Goal: Transaction & Acquisition: Book appointment/travel/reservation

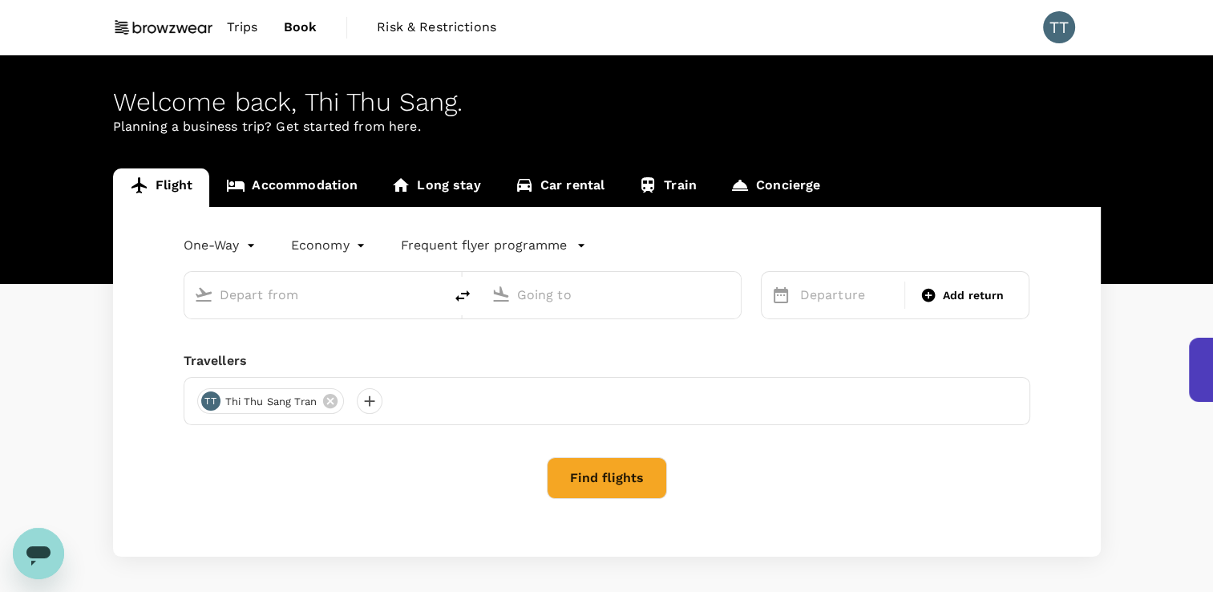
type input "roundtrip"
type input "Tan Son Nhat Intl (SGN)"
type input "[GEOGRAPHIC_DATA], [GEOGRAPHIC_DATA] (any)"
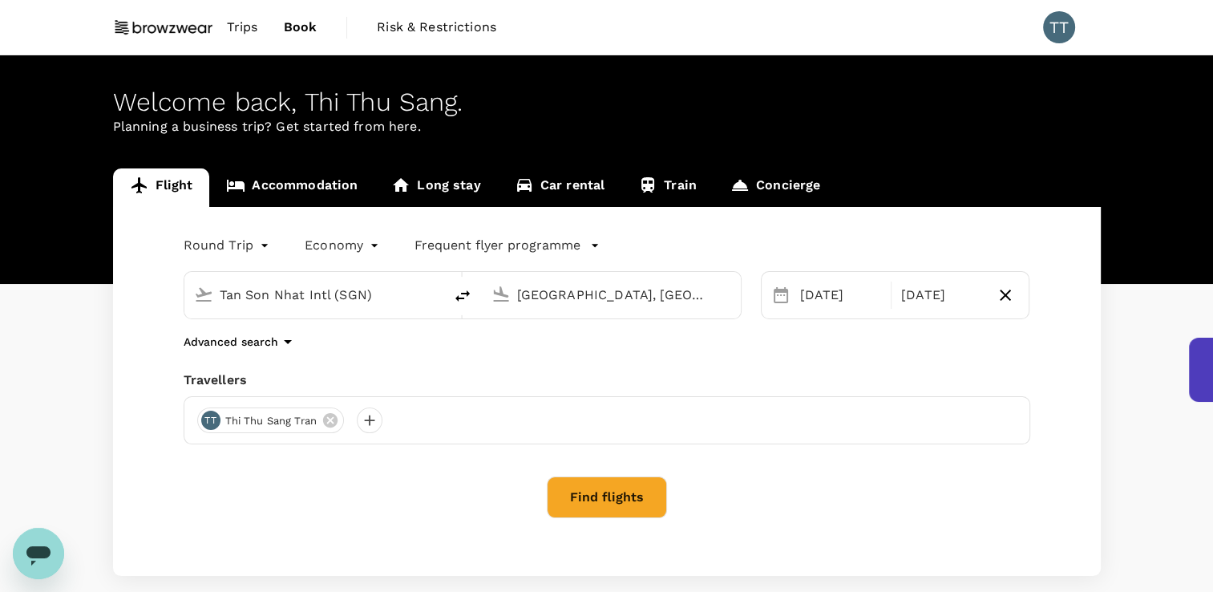
click at [169, 183] on link "Flight" at bounding box center [161, 187] width 97 height 38
click at [855, 297] on div "[DATE]" at bounding box center [841, 295] width 94 height 32
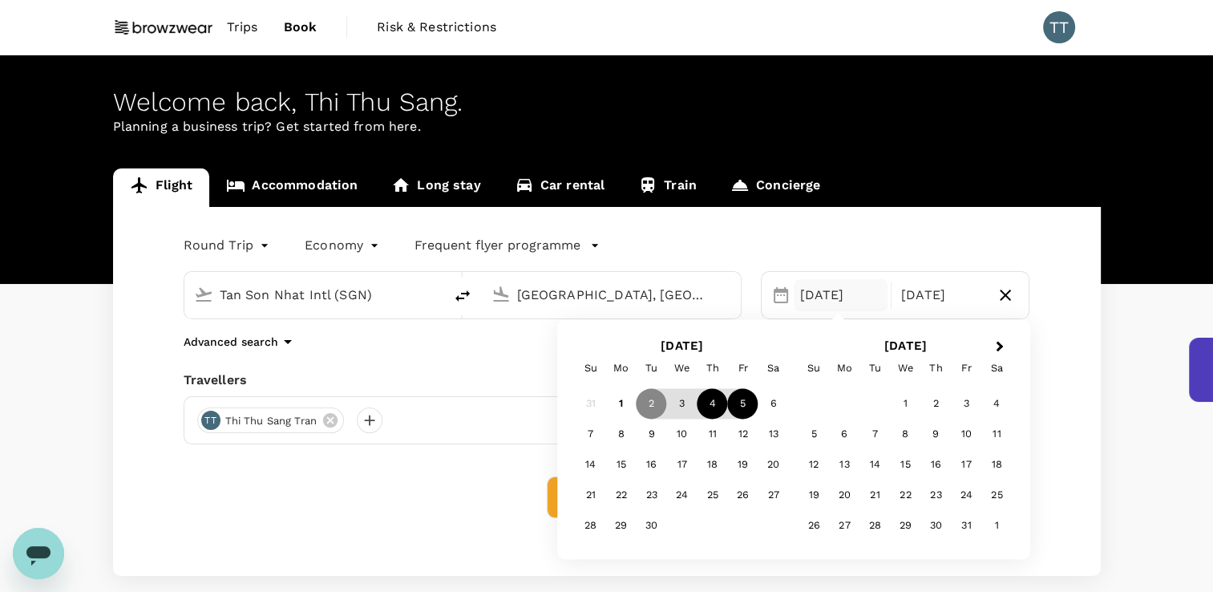
click at [709, 409] on div "4" at bounding box center [712, 404] width 30 height 30
click at [678, 406] on div "3" at bounding box center [682, 404] width 30 height 30
click at [682, 406] on div "3" at bounding box center [682, 404] width 30 height 30
click at [830, 297] on div "[DATE]" at bounding box center [841, 295] width 94 height 32
click at [687, 408] on div "3" at bounding box center [682, 404] width 30 height 30
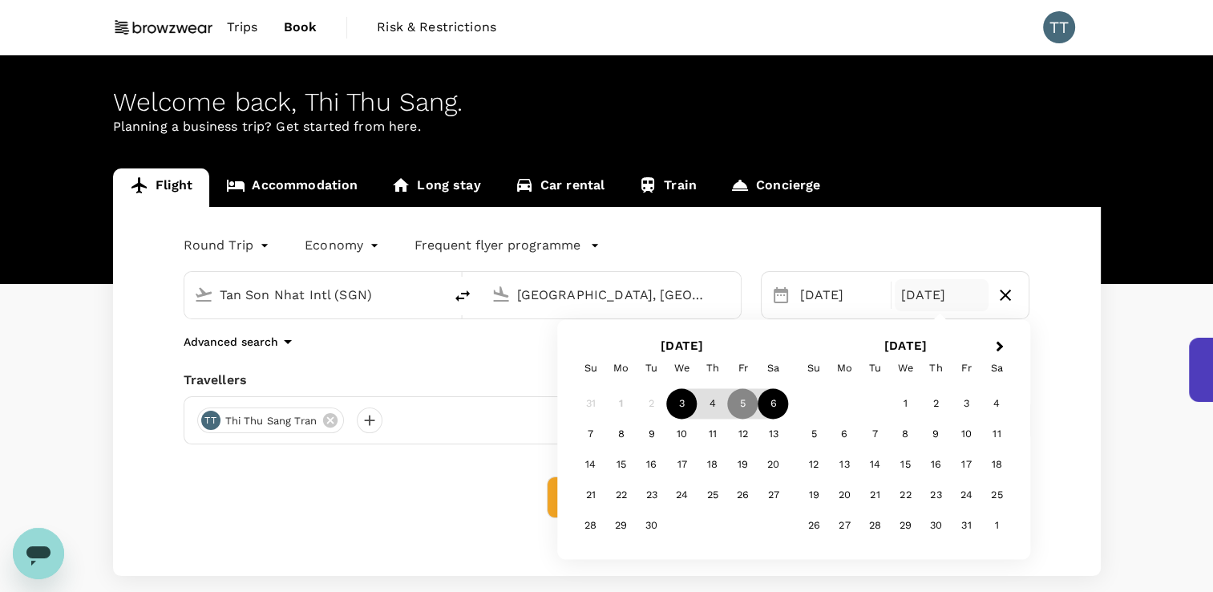
click at [779, 409] on div "6" at bounding box center [773, 404] width 30 height 30
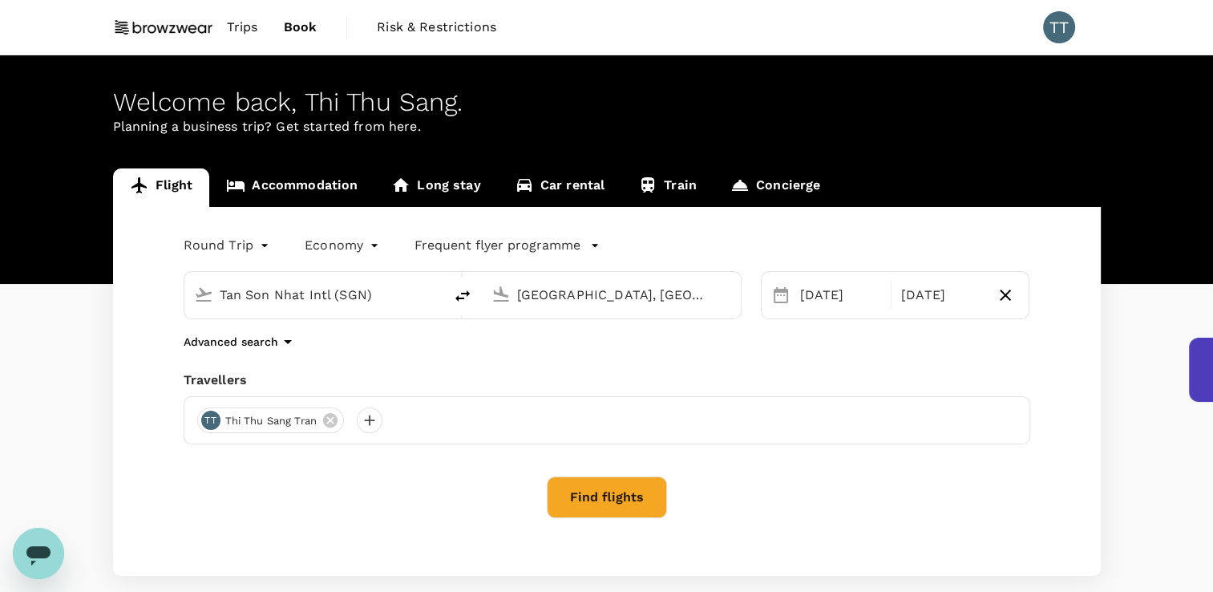
drag, startPoint x: 622, startPoint y: 499, endPoint x: 775, endPoint y: 562, distance: 165.4
click at [622, 500] on button "Find flights" at bounding box center [607, 497] width 120 height 42
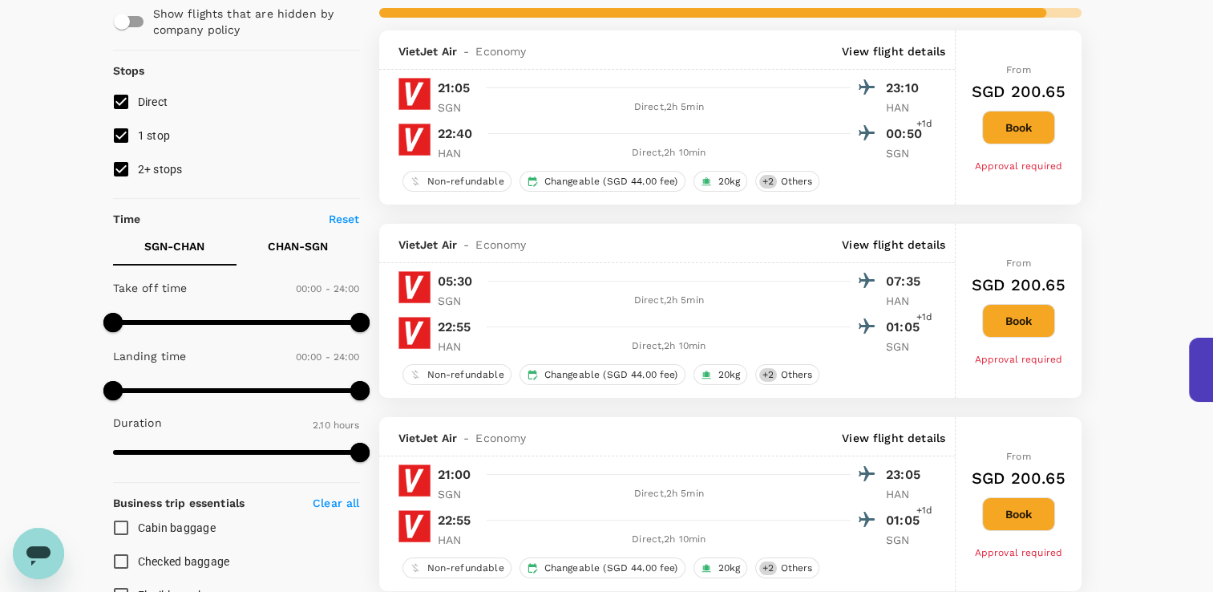
scroll to position [160, 0]
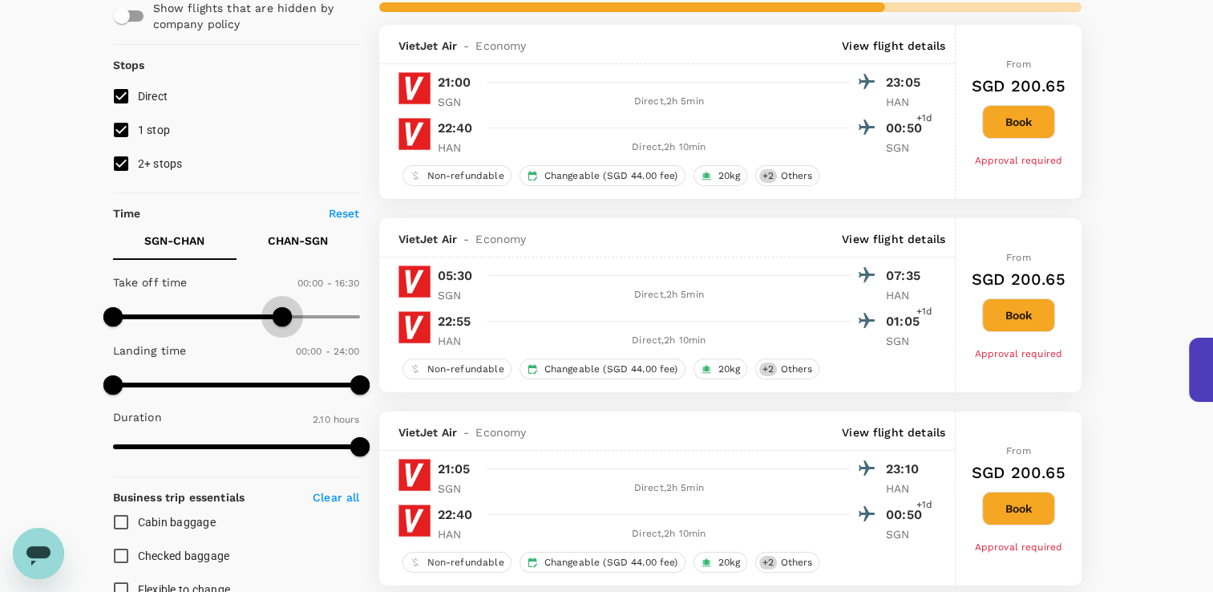
drag, startPoint x: 360, startPoint y: 316, endPoint x: 289, endPoint y: 318, distance: 71.4
click at [285, 319] on span at bounding box center [282, 316] width 19 height 19
type input "930"
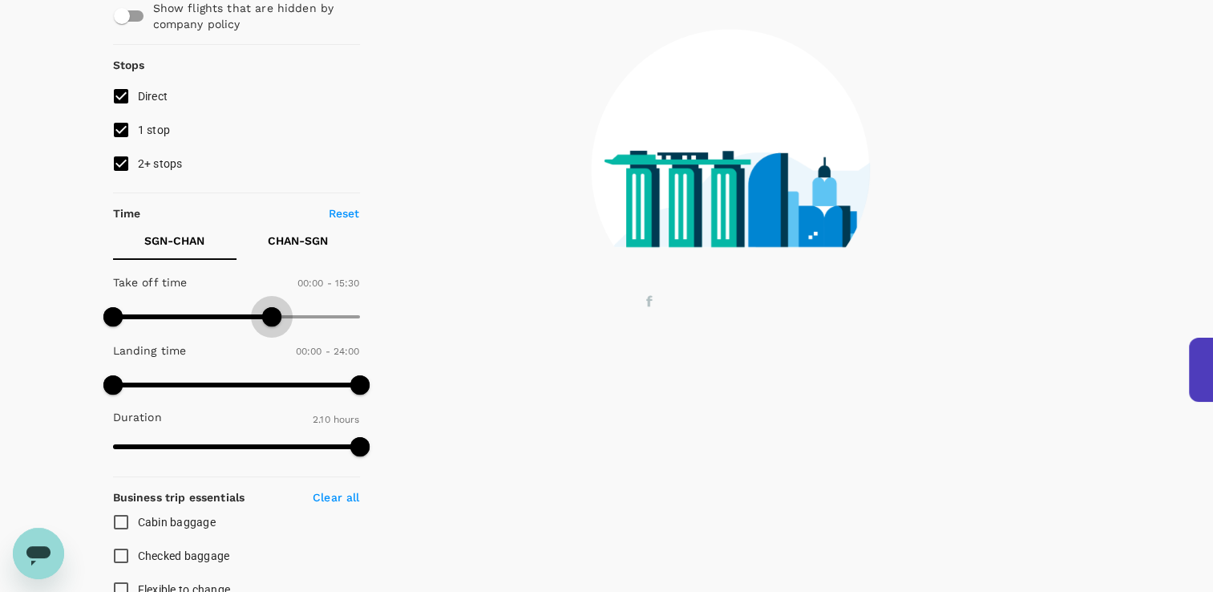
drag, startPoint x: 285, startPoint y: 318, endPoint x: 272, endPoint y: 319, distance: 12.9
click at [272, 319] on span at bounding box center [271, 316] width 19 height 19
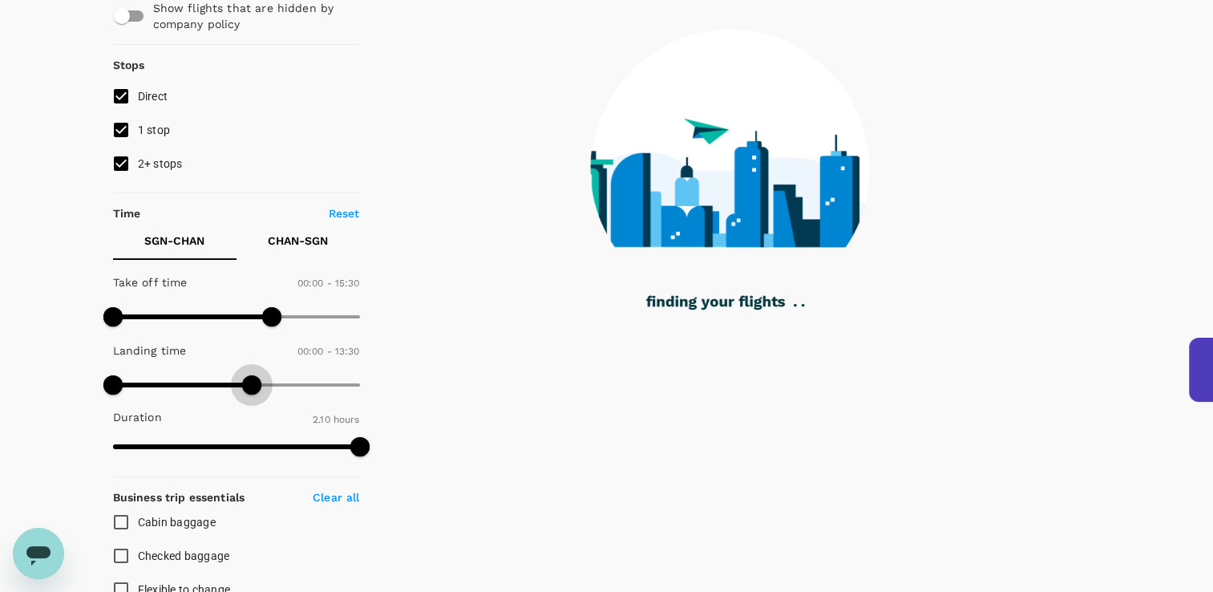
type input "900"
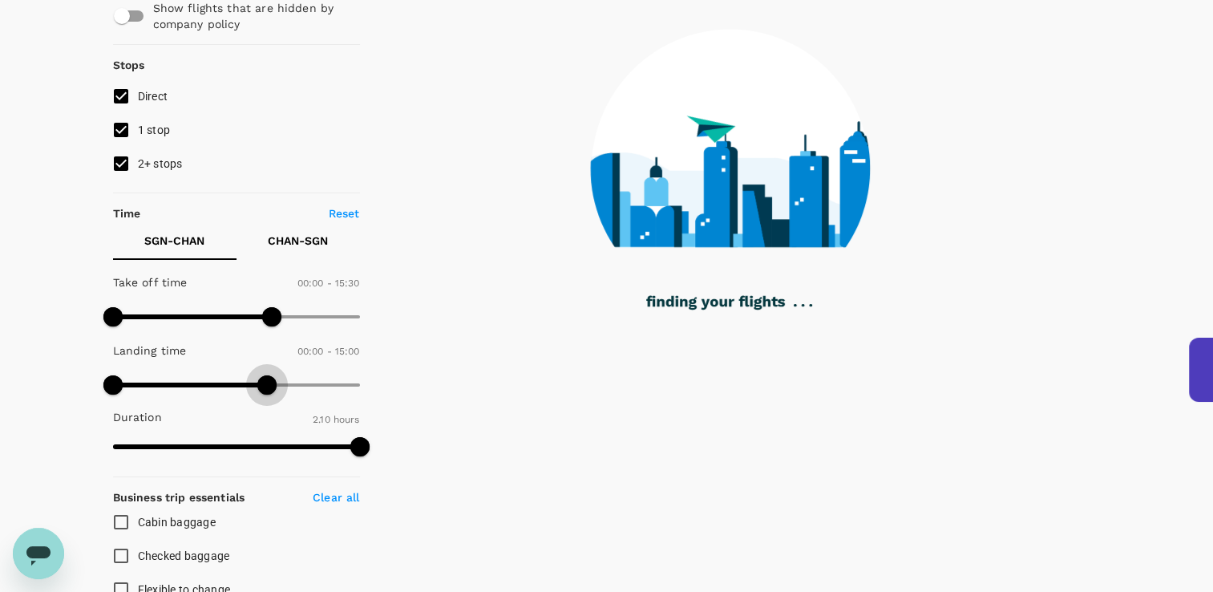
drag, startPoint x: 357, startPoint y: 390, endPoint x: 266, endPoint y: 390, distance: 90.6
click at [266, 390] on span at bounding box center [266, 384] width 19 height 19
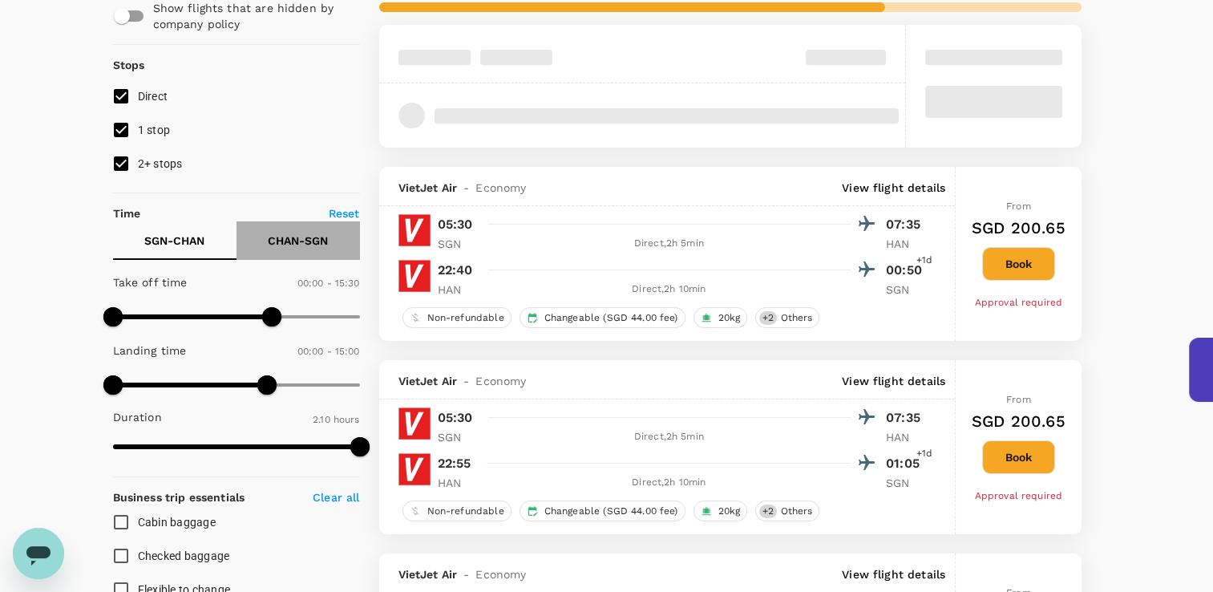
drag, startPoint x: 305, startPoint y: 241, endPoint x: 297, endPoint y: 305, distance: 64.5
click at [304, 241] on p "CHAN - SGN" at bounding box center [298, 240] width 60 height 16
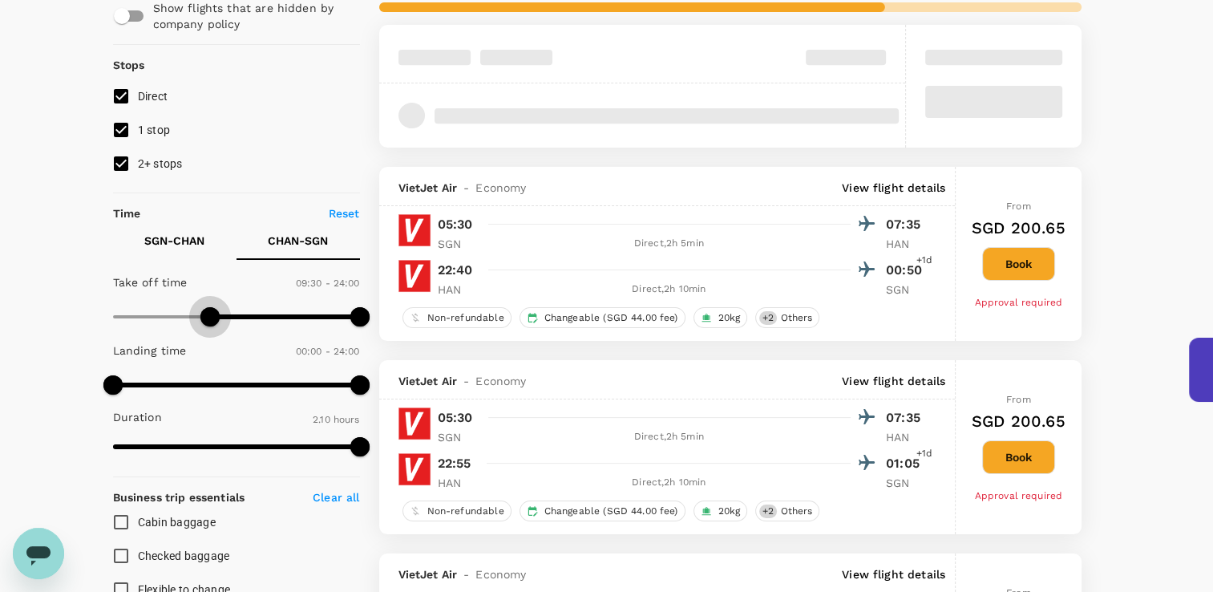
type input "690"
drag, startPoint x: 109, startPoint y: 316, endPoint x: 232, endPoint y: 304, distance: 124.0
click at [232, 307] on span at bounding box center [230, 316] width 19 height 19
type input "750"
drag, startPoint x: 109, startPoint y: 383, endPoint x: 239, endPoint y: 374, distance: 130.2
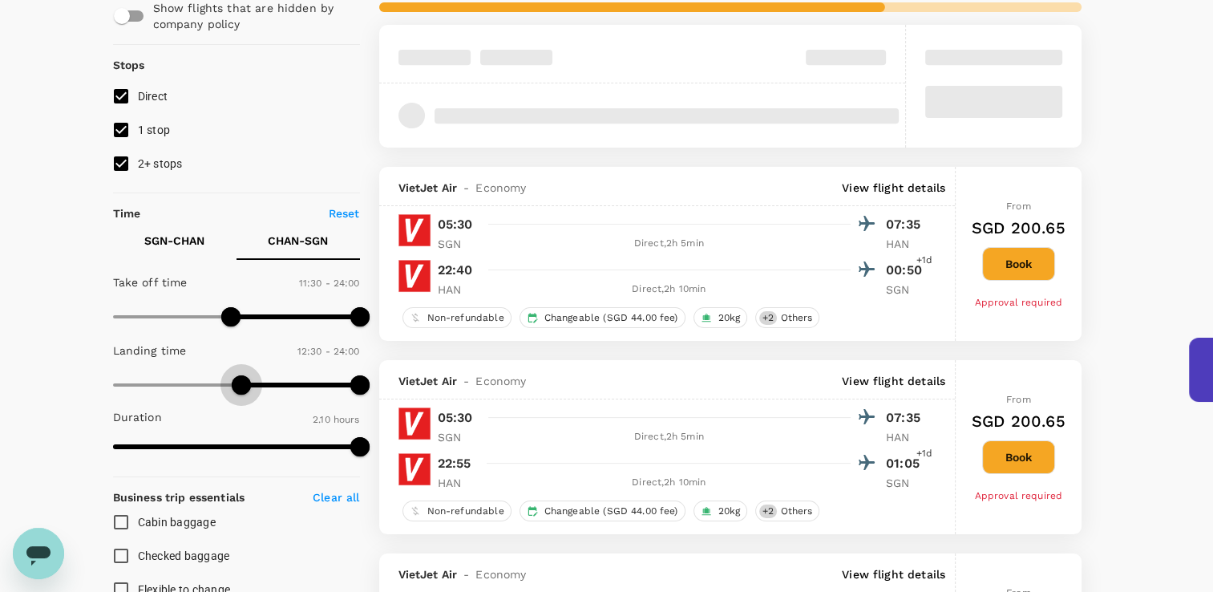
click at [240, 375] on span at bounding box center [241, 384] width 19 height 19
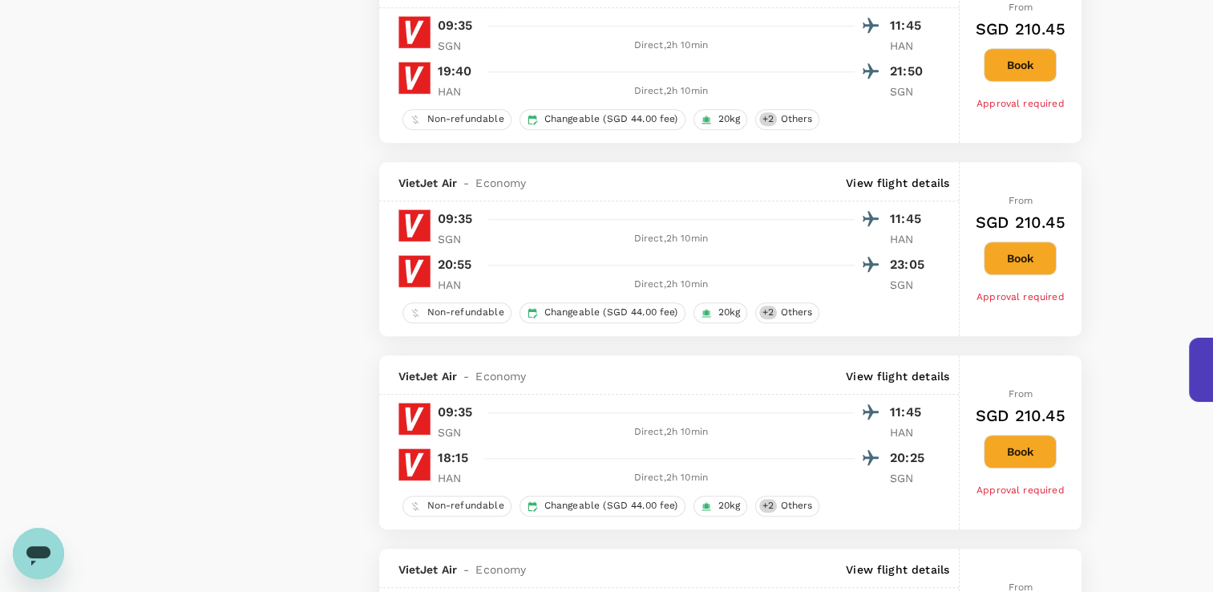
scroll to position [1363, 0]
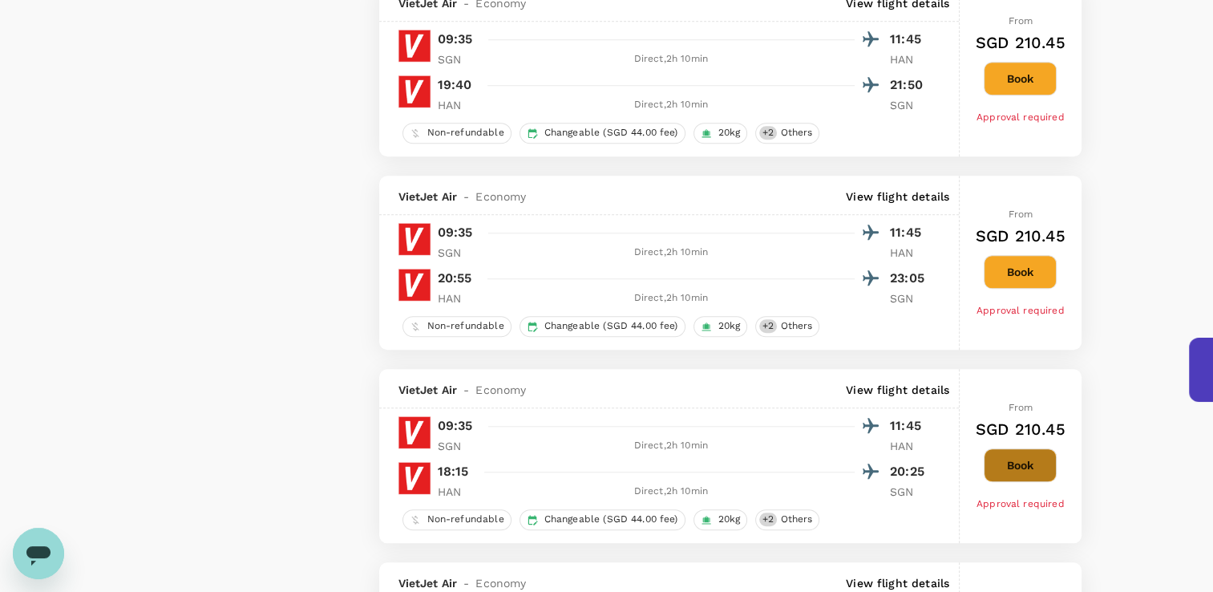
click at [1015, 473] on button "Book" at bounding box center [1020, 465] width 73 height 34
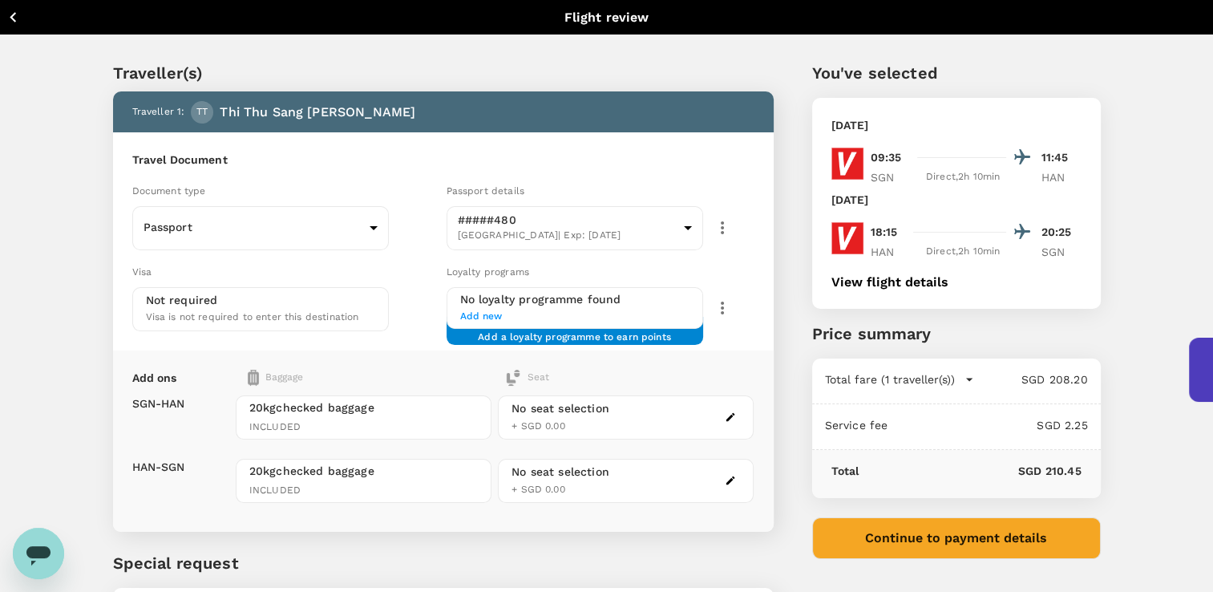
click at [439, 420] on span "INCLUDED" at bounding box center [363, 427] width 228 height 16
click at [442, 487] on span "INCLUDED" at bounding box center [363, 491] width 228 height 16
click at [974, 534] on button "Continue to payment details" at bounding box center [956, 538] width 289 height 42
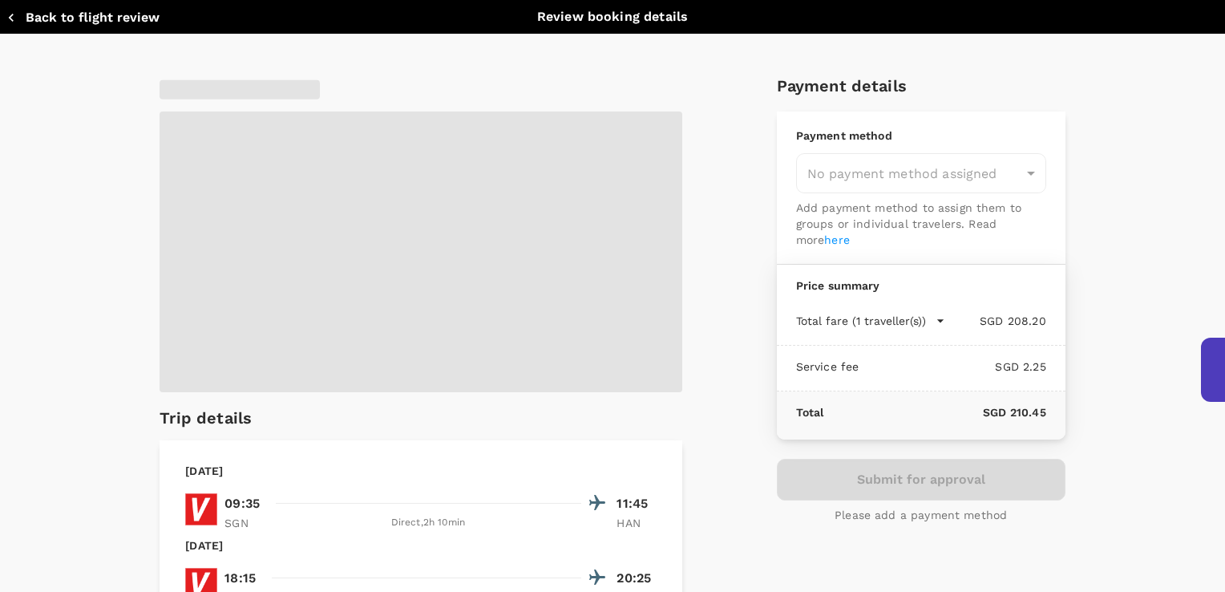
type input "9a155038-07a2-4c3b-a2f5-bce54f173f01"
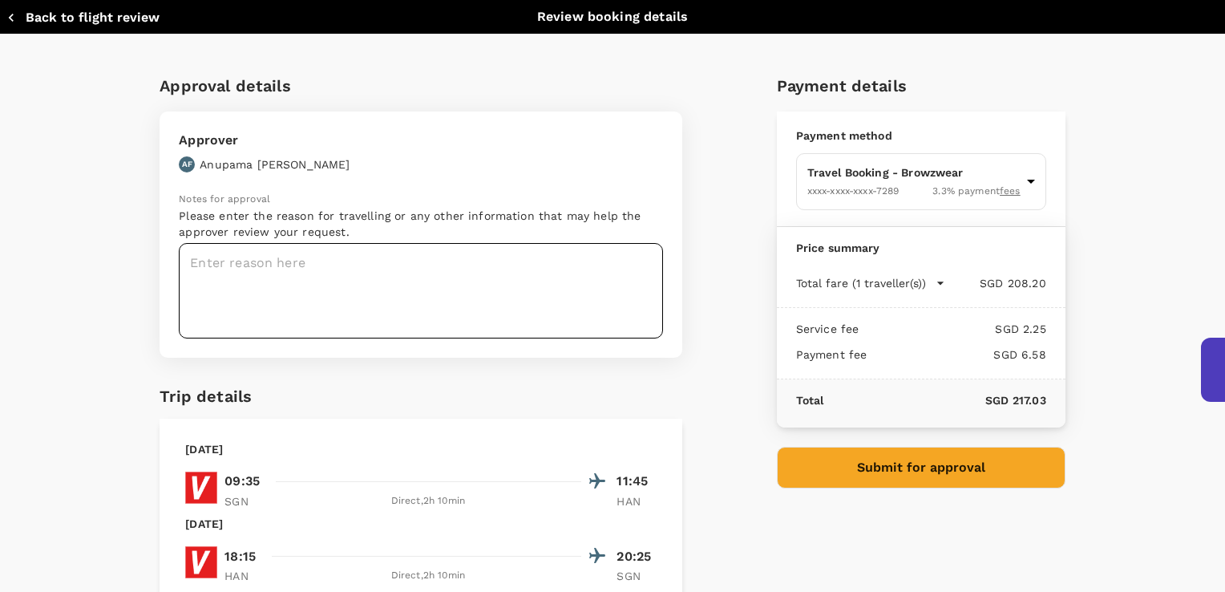
click at [320, 280] on textarea at bounding box center [421, 290] width 484 height 95
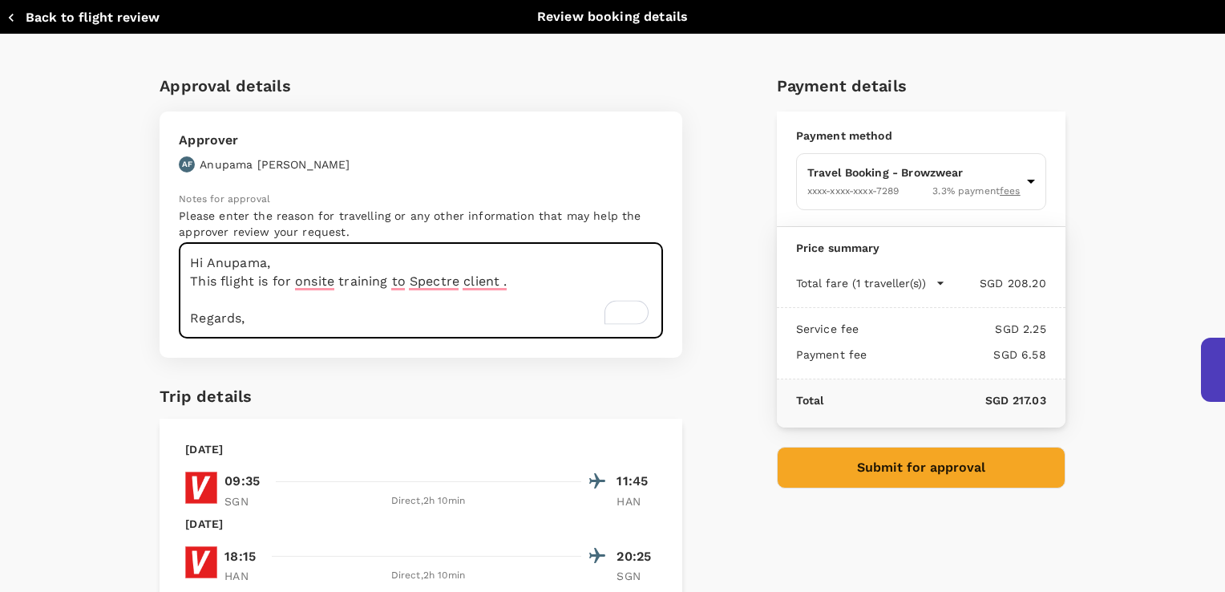
scroll to position [6, 0]
click at [273, 257] on textarea "Hi Anupama, This flight is for onsite training to Spectre client . Regards, San…" at bounding box center [421, 290] width 484 height 95
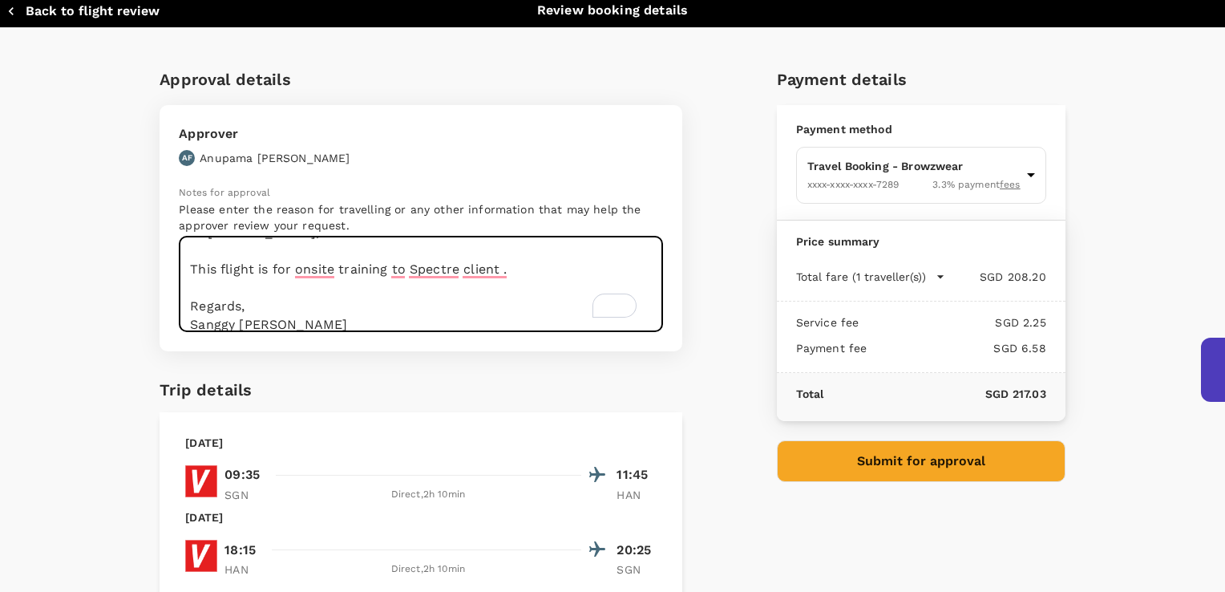
scroll to position [0, 0]
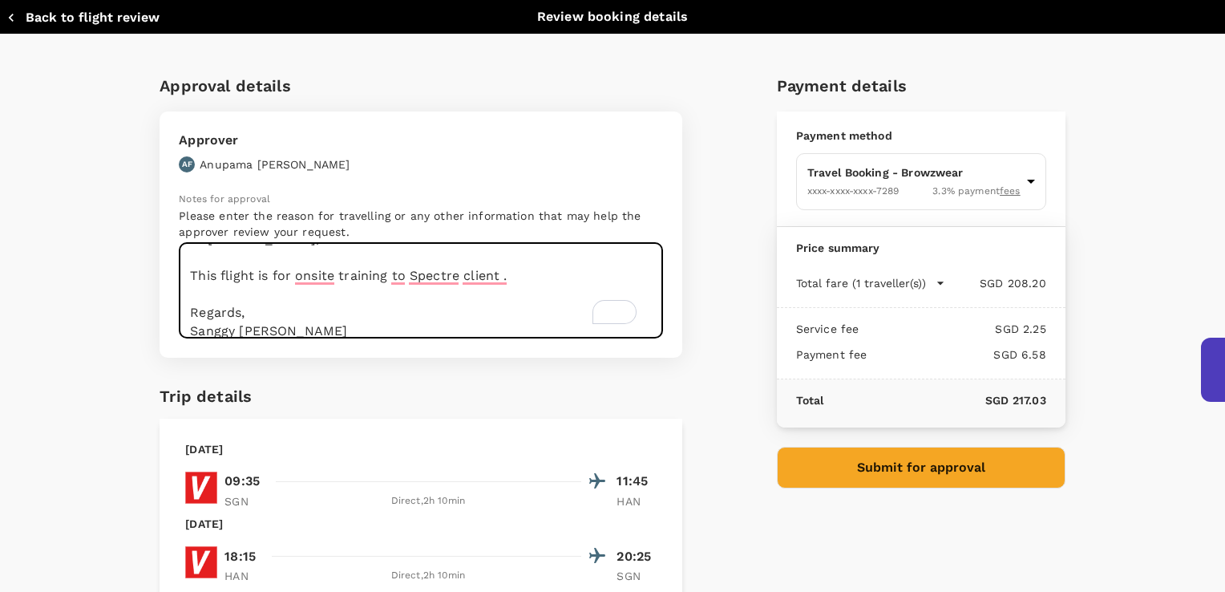
type textarea "Hi [PERSON_NAME], This flight is for onsite training to Spectre client . Regard…"
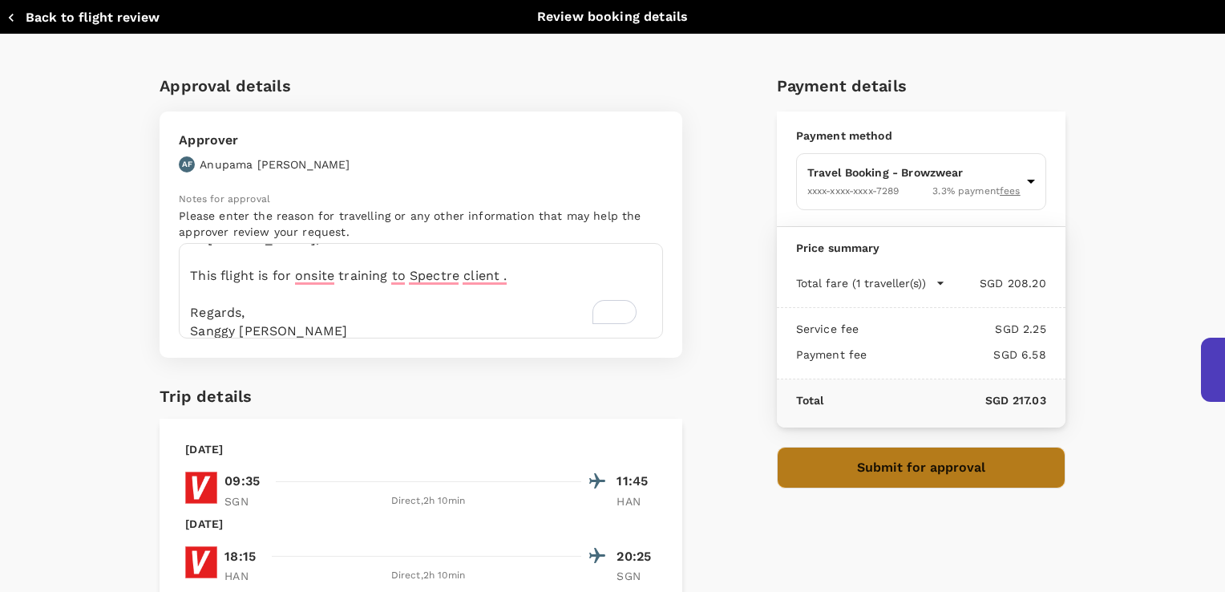
click at [910, 467] on button "Submit for approval" at bounding box center [921, 467] width 289 height 42
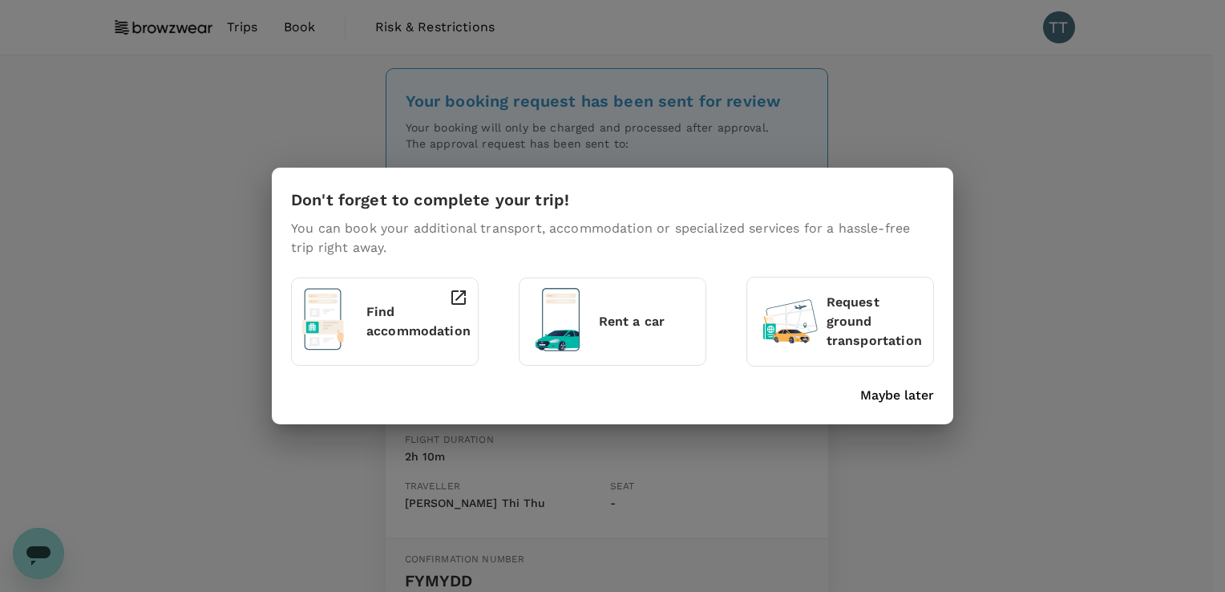
click at [370, 341] on div "Find accommodation" at bounding box center [389, 317] width 58 height 73
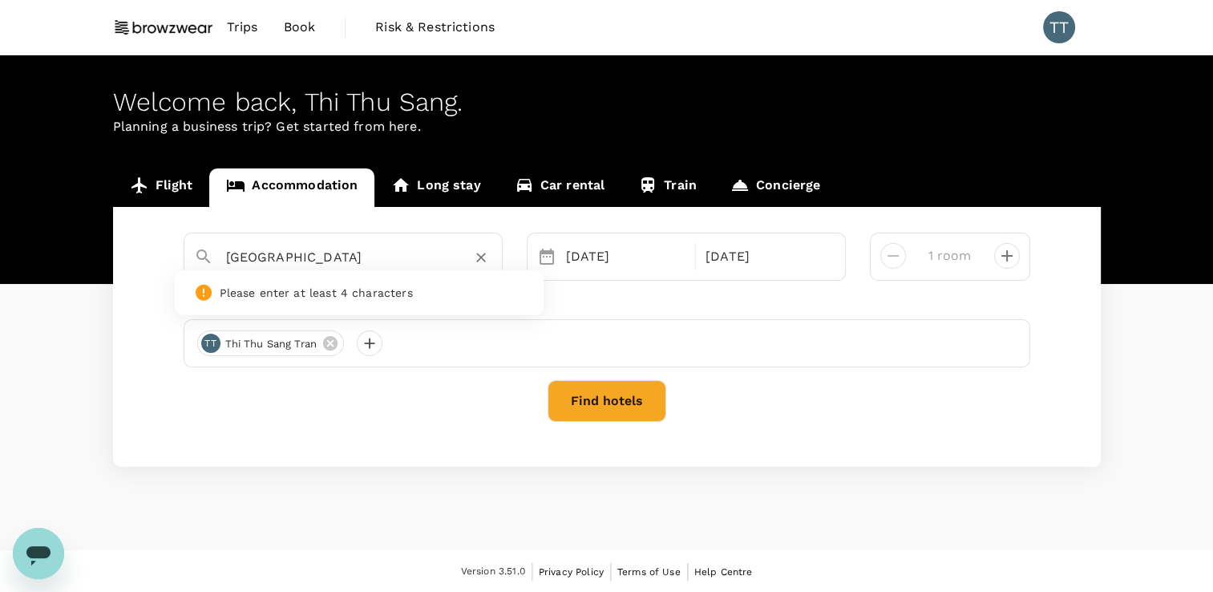
click at [370, 265] on input "Hanoi" at bounding box center [336, 256] width 221 height 25
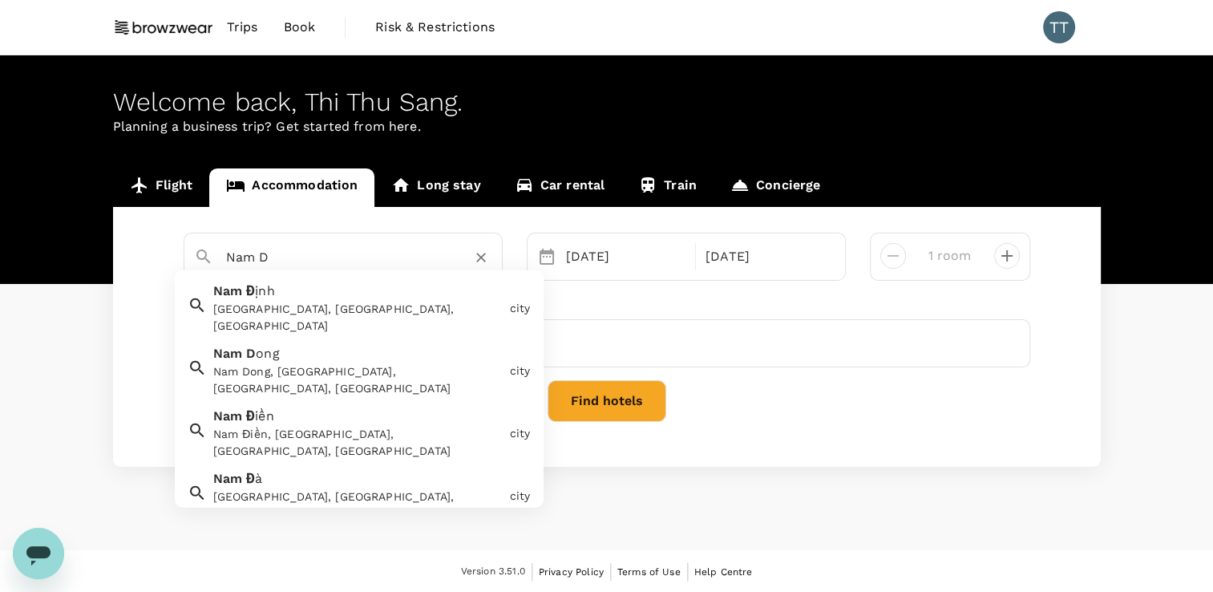
click at [291, 303] on div "Nam Định, Nam Dinh, Vietnam" at bounding box center [358, 318] width 290 height 34
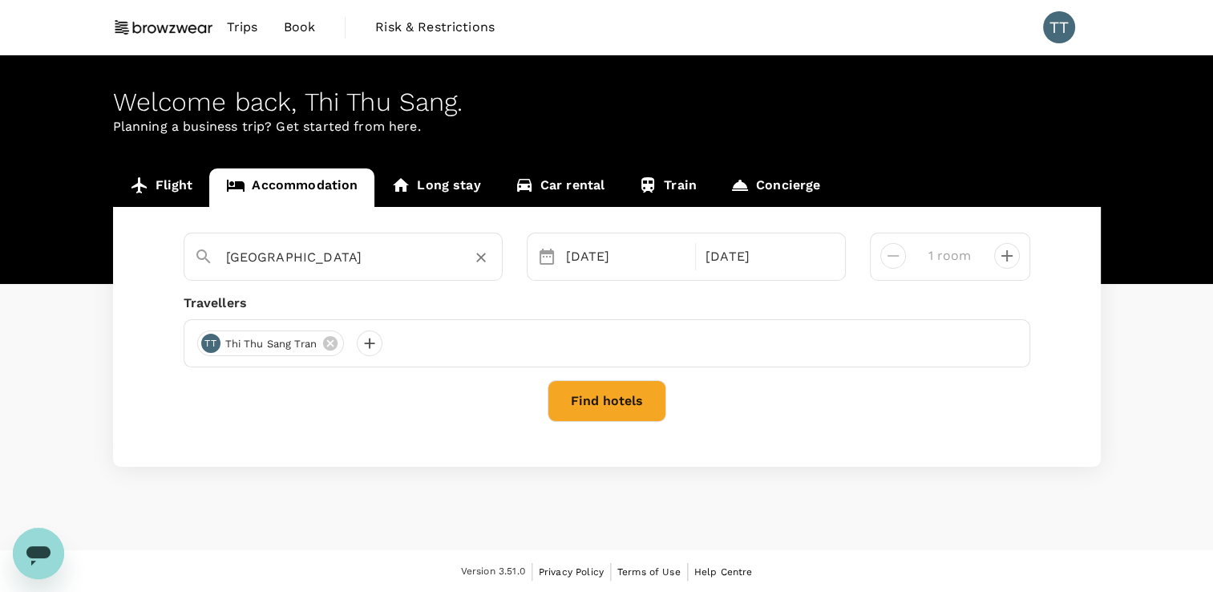
type input "Nam Định"
click at [597, 409] on button "Find hotels" at bounding box center [606, 401] width 119 height 42
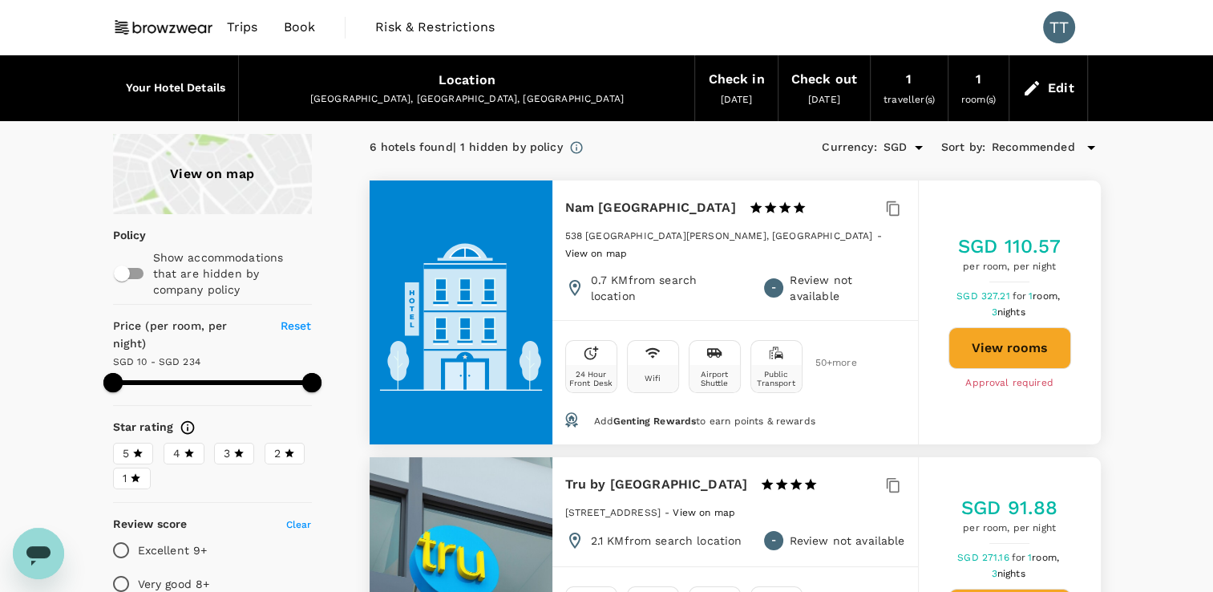
type input "233.06"
click at [457, 81] on div "Location" at bounding box center [466, 80] width 57 height 22
drag, startPoint x: 1144, startPoint y: 265, endPoint x: 1122, endPoint y: 217, distance: 52.0
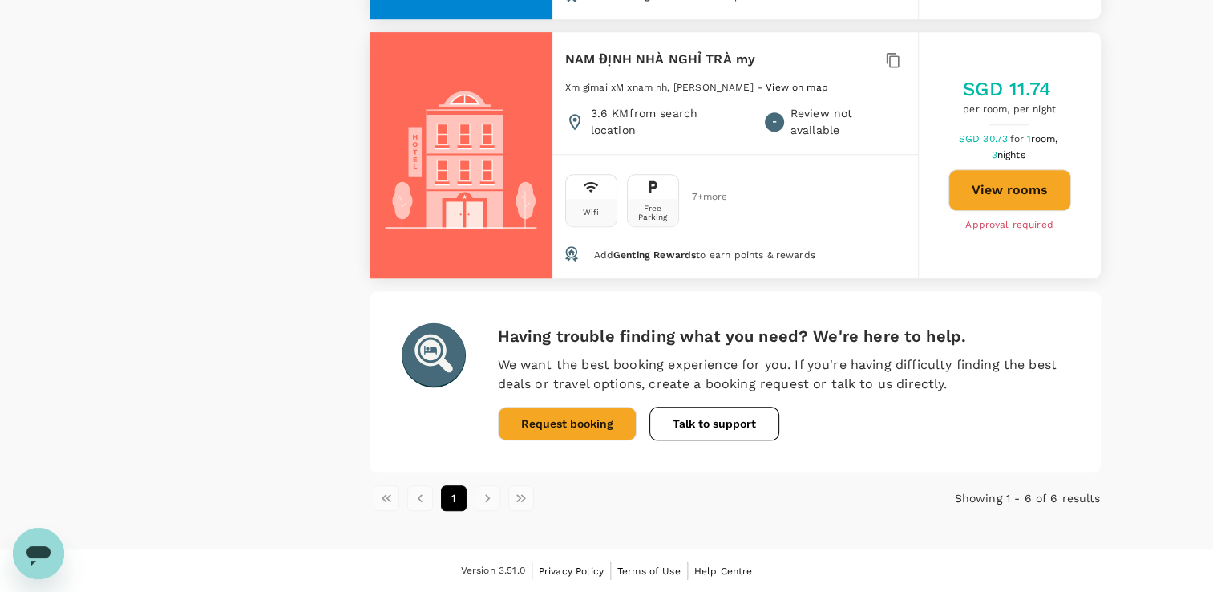
scroll to position [1411, 0]
drag, startPoint x: 412, startPoint y: 357, endPoint x: 464, endPoint y: 371, distance: 54.1
click at [412, 358] on circle at bounding box center [433, 354] width 63 height 63
click at [439, 362] on icon at bounding box center [444, 364] width 13 height 13
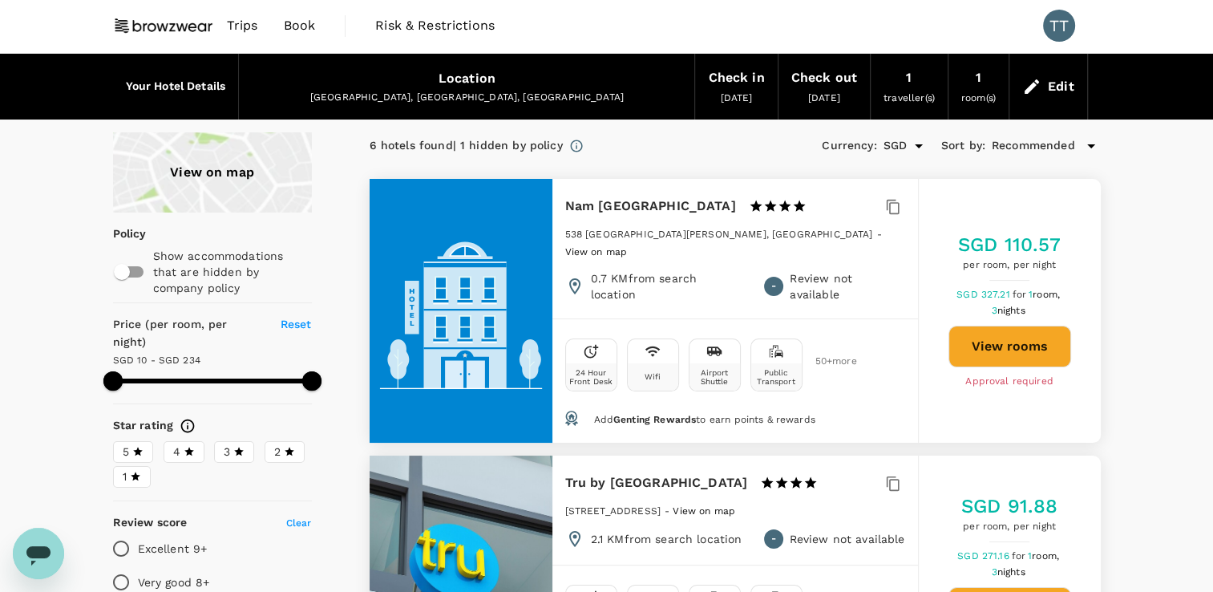
scroll to position [0, 0]
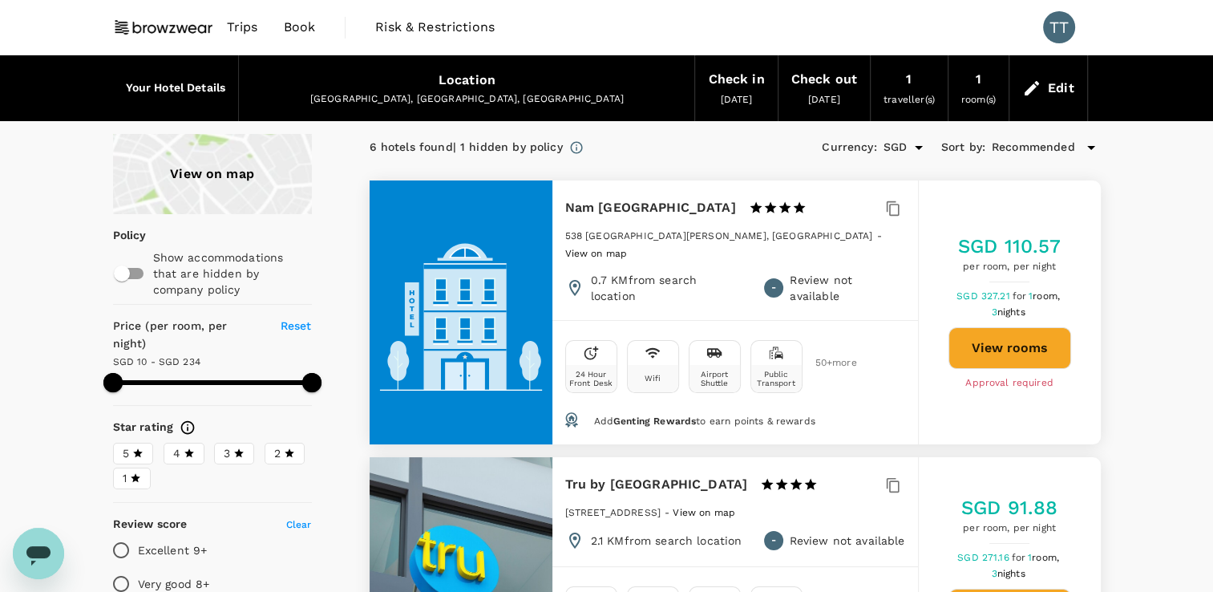
click at [434, 28] on span "Risk & Restrictions" at bounding box center [434, 27] width 119 height 19
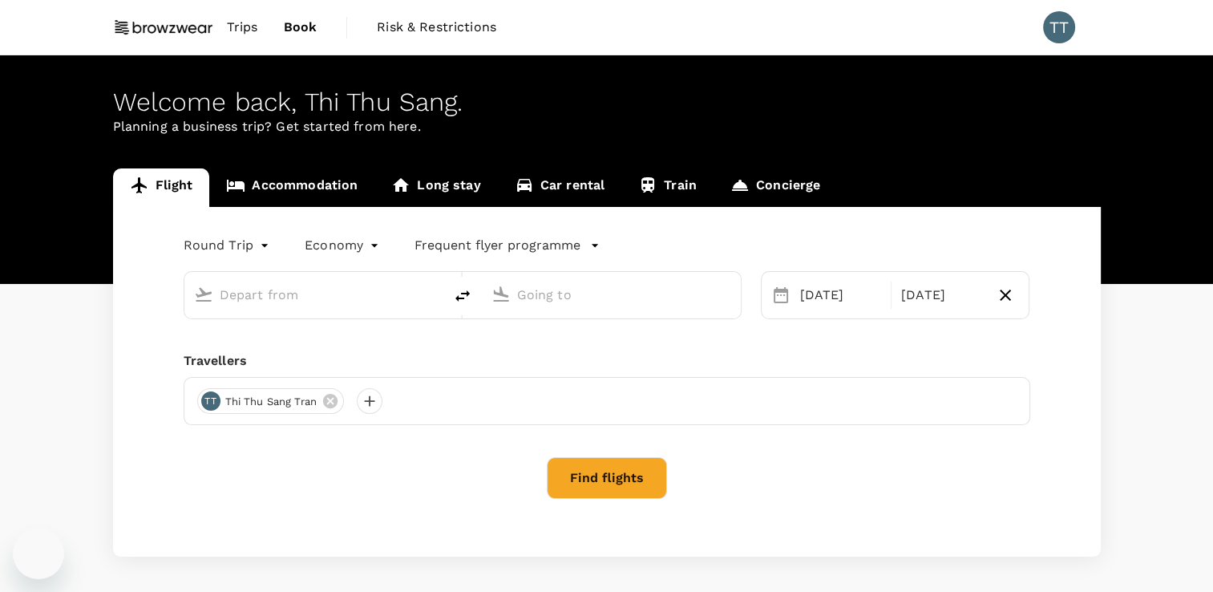
type input "Tan Son Nhat Intl (SGN)"
type input "[GEOGRAPHIC_DATA], [GEOGRAPHIC_DATA] (any)"
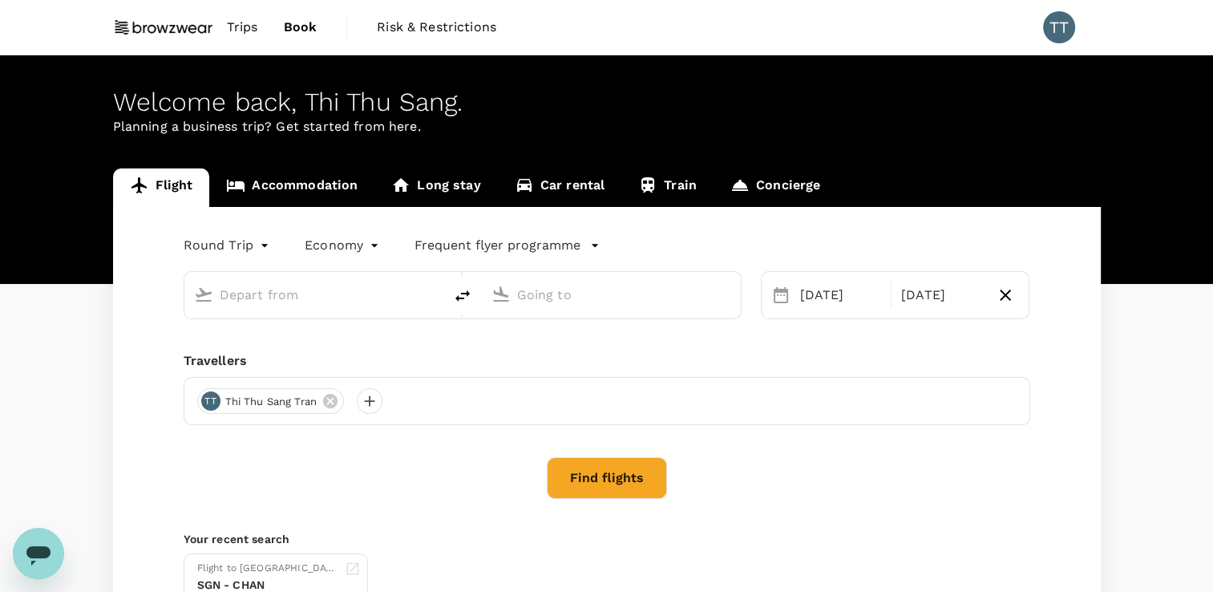
type input "Tan Son Nhat Intl (SGN)"
type input "[GEOGRAPHIC_DATA], [GEOGRAPHIC_DATA] (any)"
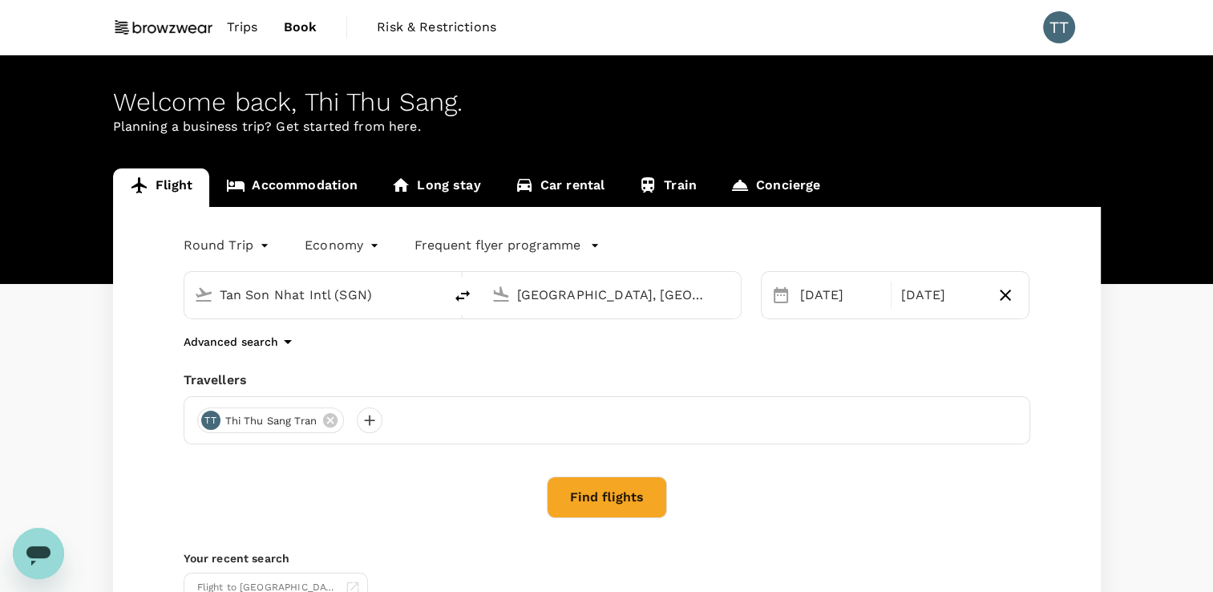
click at [289, 178] on link "Accommodation" at bounding box center [291, 187] width 165 height 38
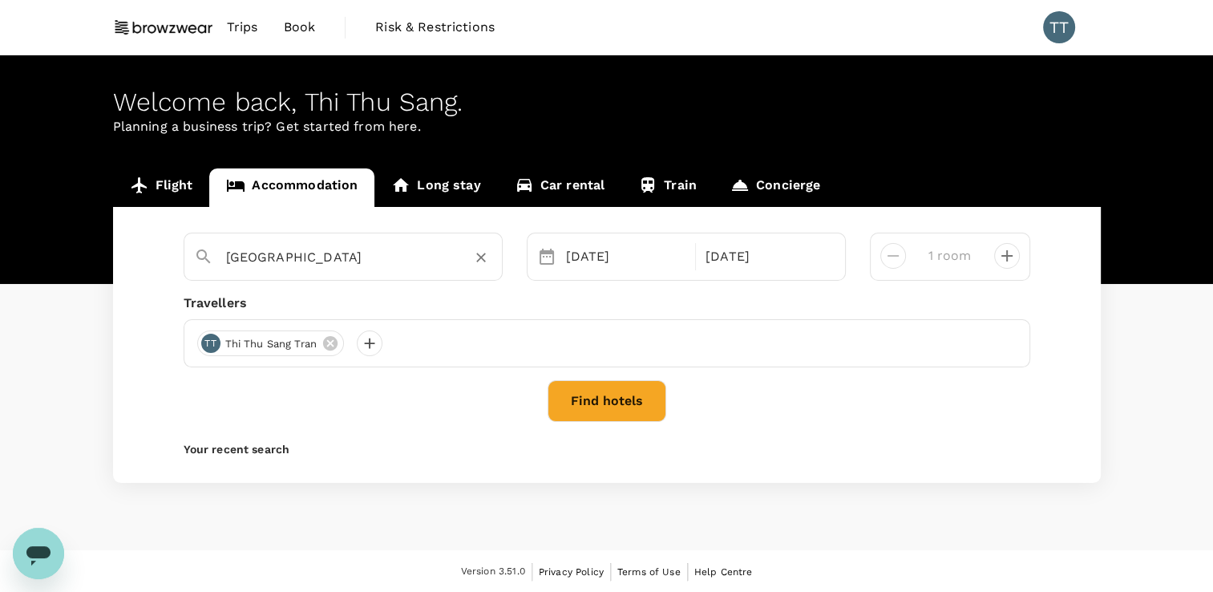
click at [369, 258] on input "[GEOGRAPHIC_DATA]" at bounding box center [336, 256] width 221 height 25
drag, startPoint x: 226, startPoint y: 257, endPoint x: 250, endPoint y: 258, distance: 24.1
click at [226, 257] on input "[GEOGRAPHIC_DATA]" at bounding box center [336, 256] width 221 height 25
drag, startPoint x: 475, startPoint y: 341, endPoint x: 463, endPoint y: 341, distance: 12.0
click at [473, 341] on div "TT Thi Thu Sang Tran" at bounding box center [607, 343] width 847 height 48
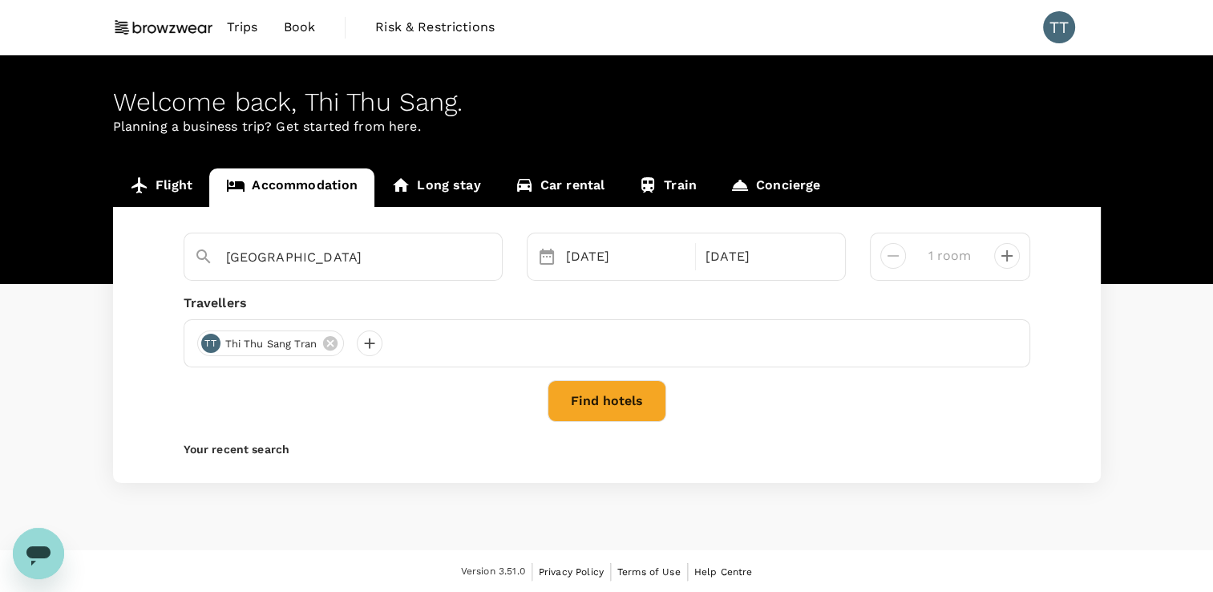
click at [608, 409] on button "Find hotels" at bounding box center [606, 401] width 119 height 42
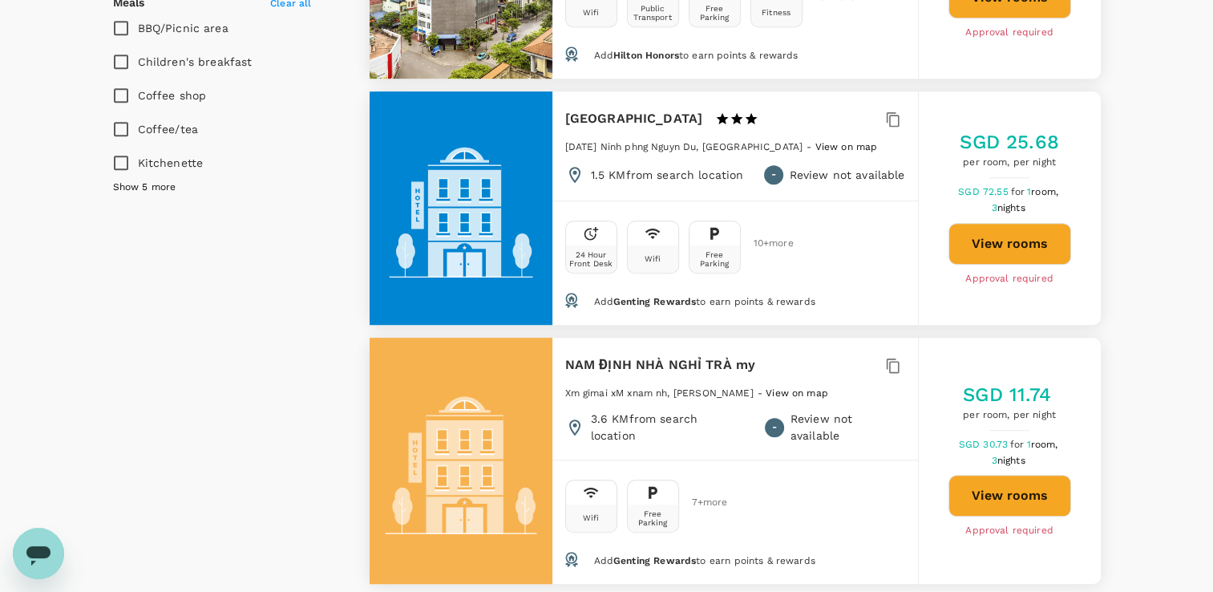
scroll to position [1411, 0]
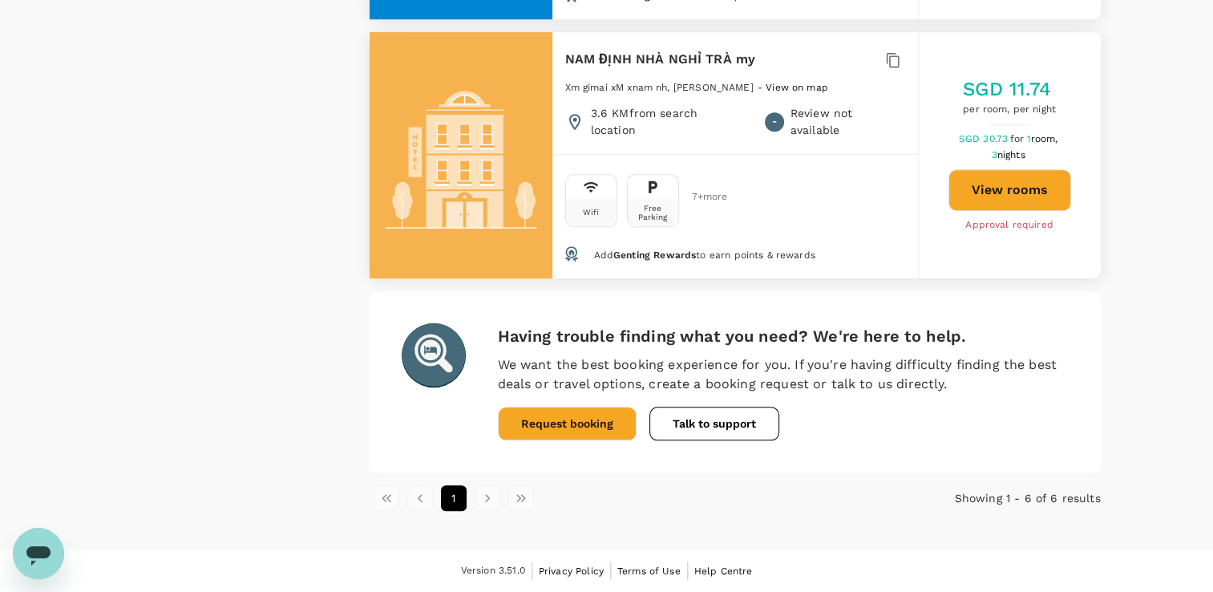
click at [489, 499] on li "pagination navigation" at bounding box center [488, 498] width 34 height 26
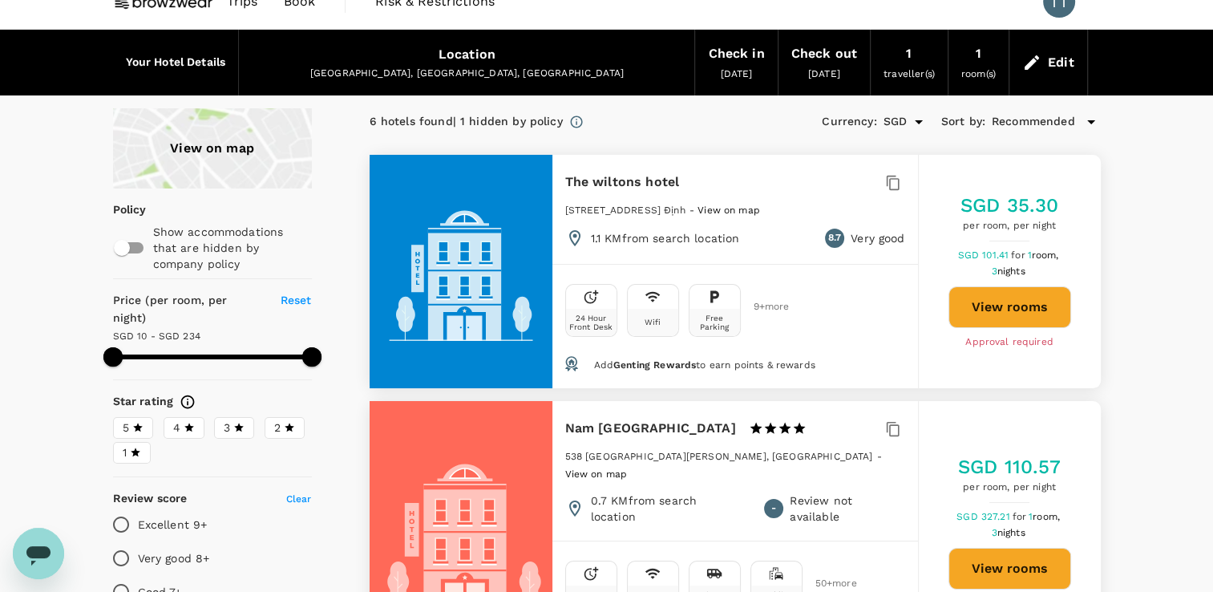
scroll to position [0, 0]
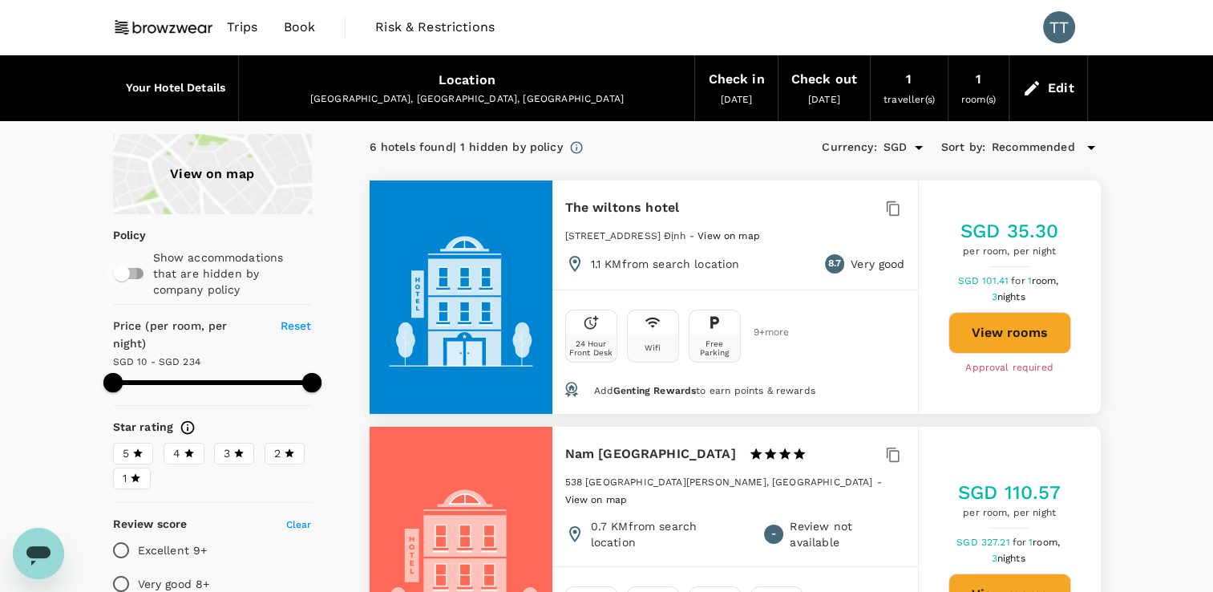
click at [138, 277] on input "checkbox" at bounding box center [121, 273] width 91 height 30
checkbox input "true"
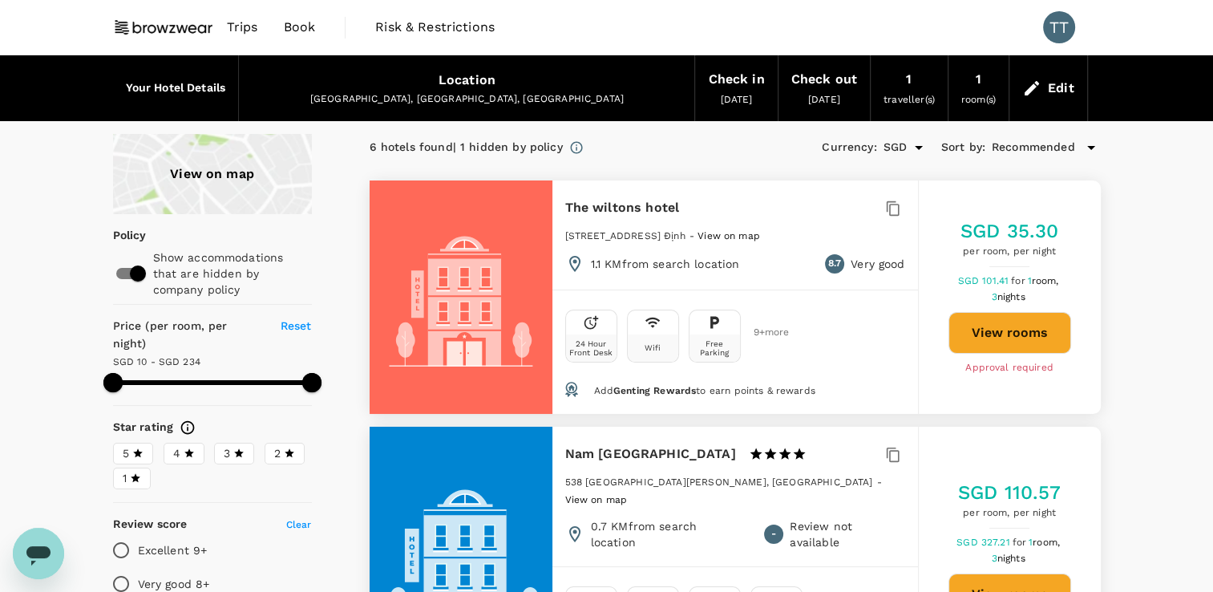
type input "233.06"
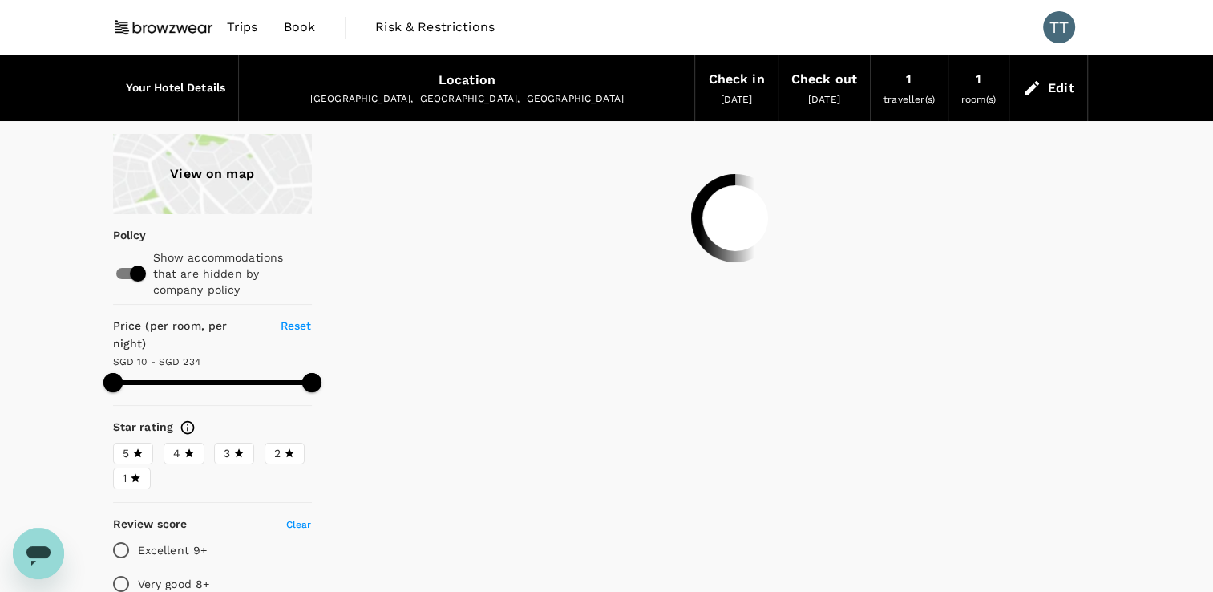
click at [119, 275] on input "checkbox" at bounding box center [137, 273] width 91 height 30
checkbox input "false"
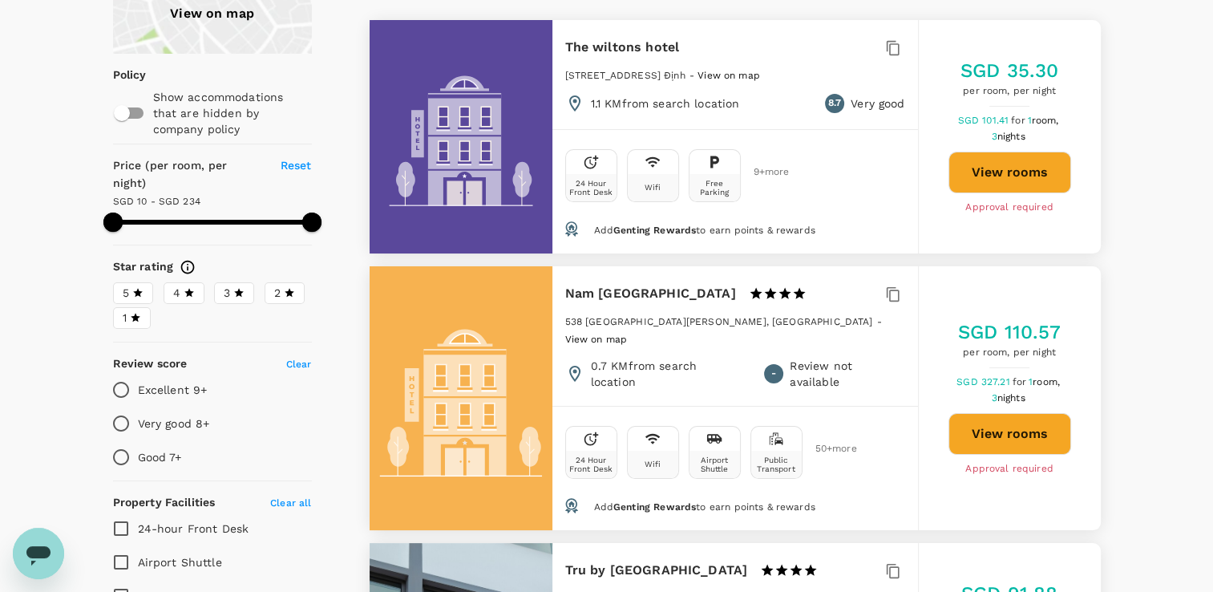
type input "233.06"
type input "SGD"
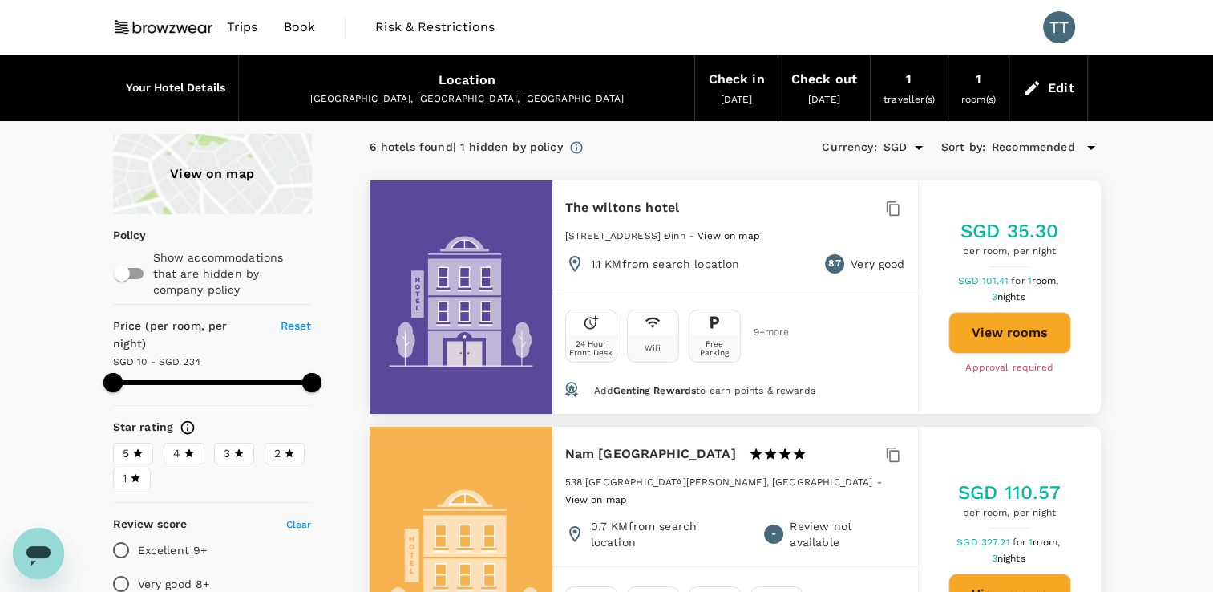
click at [490, 90] on div "Location" at bounding box center [466, 80] width 57 height 22
click at [1080, 145] on div "Recommended" at bounding box center [1046, 147] width 109 height 19
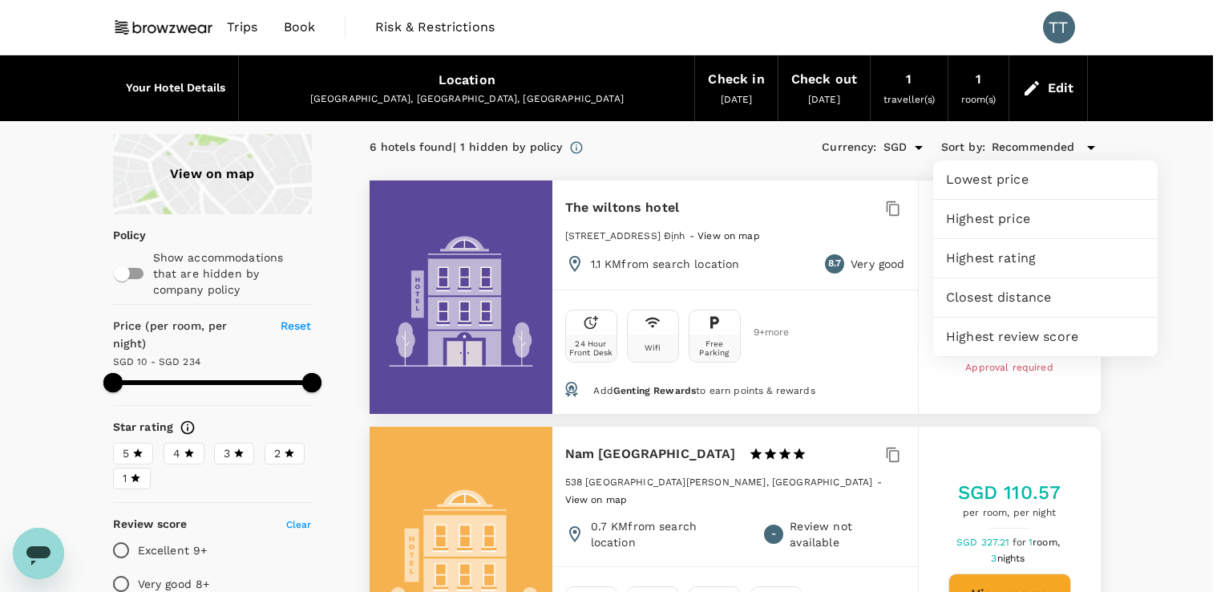
click at [1016, 181] on span "Lowest price" at bounding box center [1045, 179] width 199 height 19
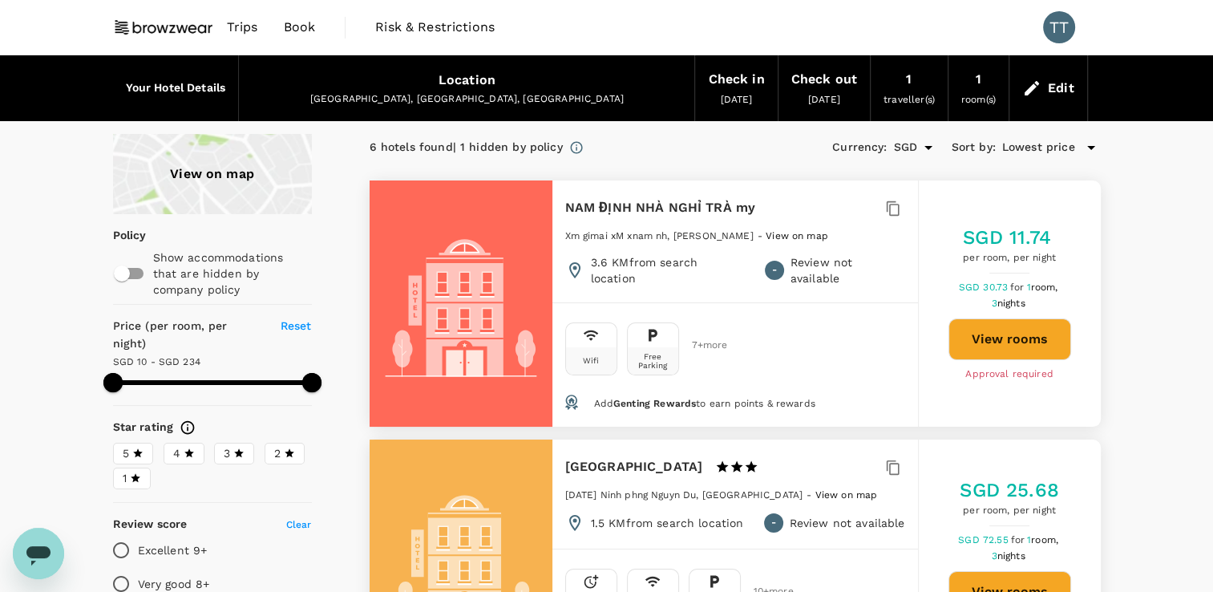
type input "233.06"
